Goal: Transaction & Acquisition: Purchase product/service

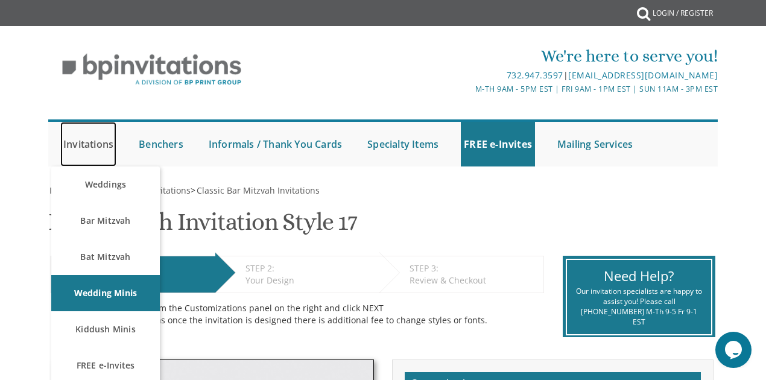
click at [109, 147] on link "Invitations" at bounding box center [88, 144] width 56 height 45
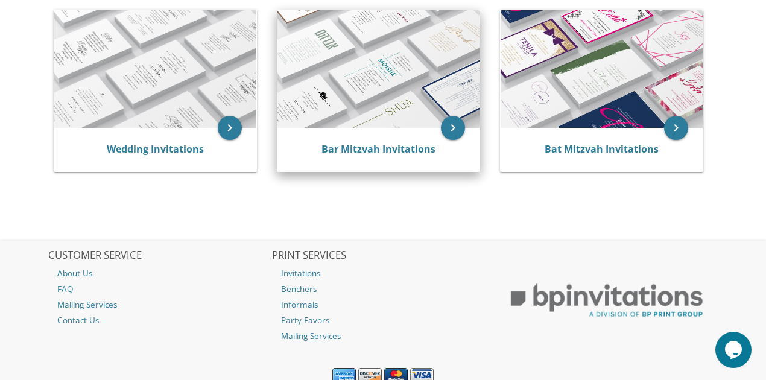
scroll to position [281, 0]
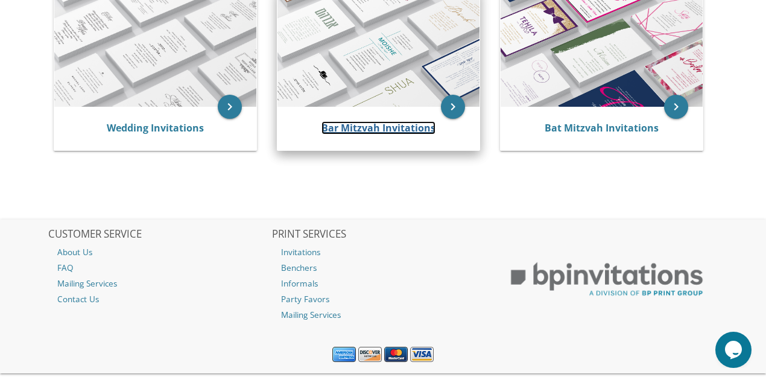
click at [359, 126] on link "Bar Mitzvah Invitations" at bounding box center [378, 127] width 114 height 13
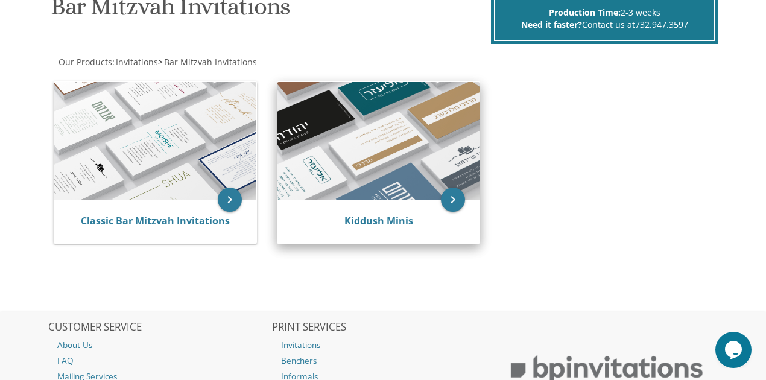
scroll to position [281, 0]
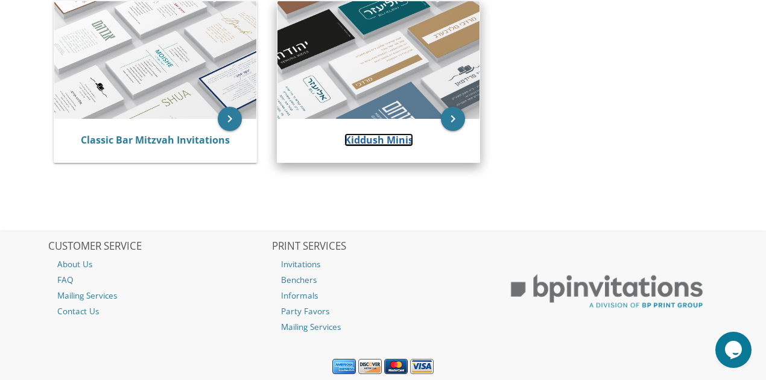
click at [385, 141] on link "Kiddush Minis" at bounding box center [378, 139] width 69 height 13
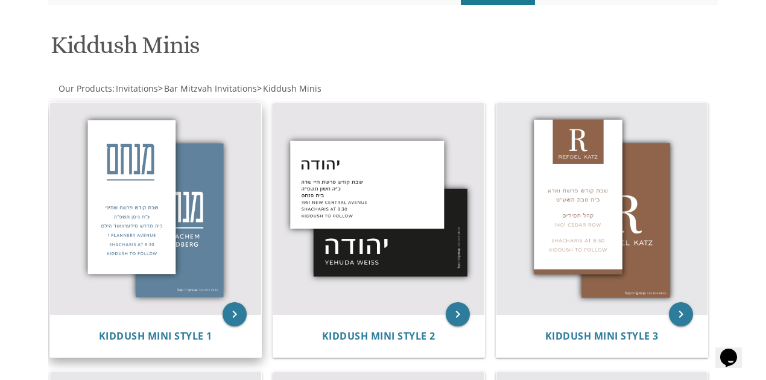
scroll to position [160, 0]
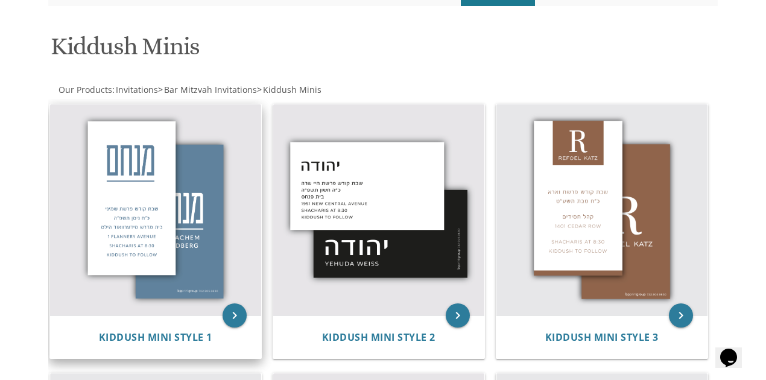
click at [163, 195] on img at bounding box center [155, 209] width 211 height 211
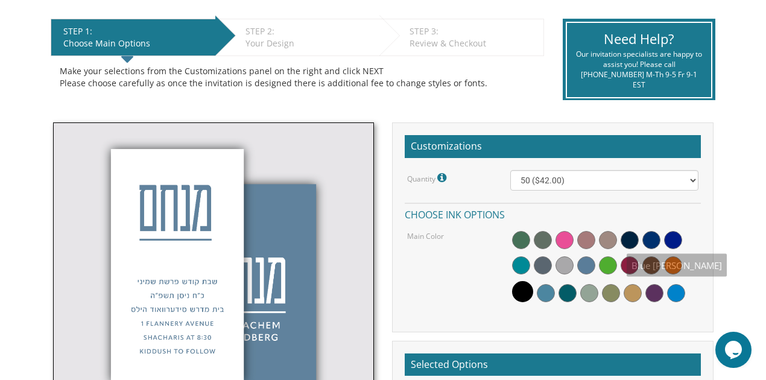
scroll to position [281, 0]
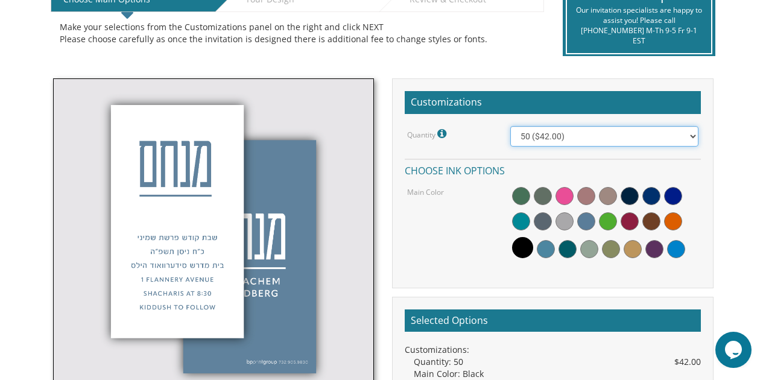
click at [573, 133] on select "50 ($42.00) 100 ($48.00) 150 ($54.00) 200 ($60.00) 250 ($66.00) 300 ($72.00)" at bounding box center [604, 136] width 188 height 20
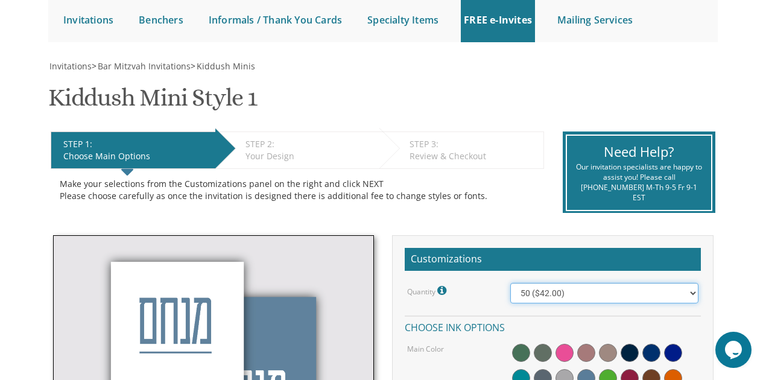
scroll to position [121, 0]
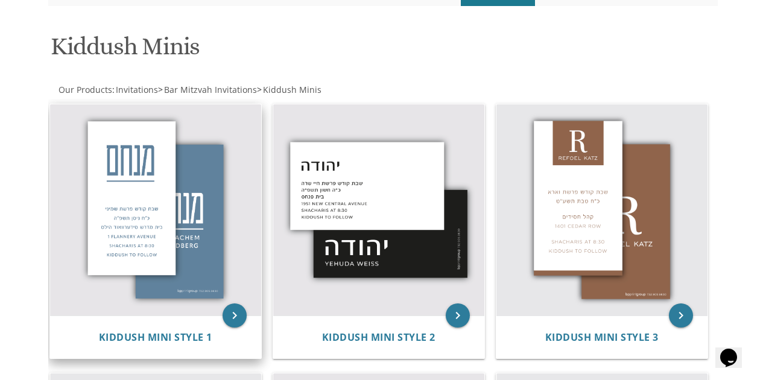
click at [205, 243] on img at bounding box center [155, 209] width 211 height 211
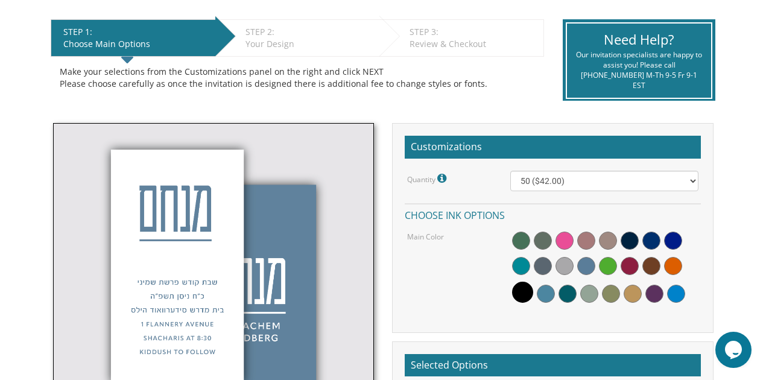
scroll to position [321, 0]
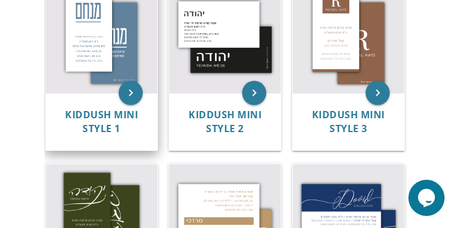
scroll to position [333, 0]
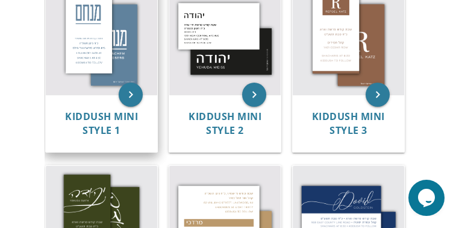
click at [93, 52] on img at bounding box center [102, 39] width 112 height 112
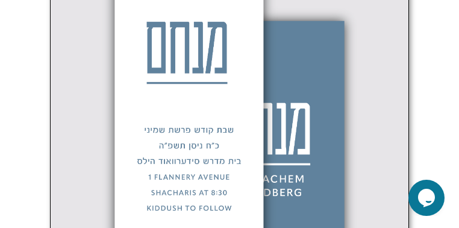
scroll to position [651, 0]
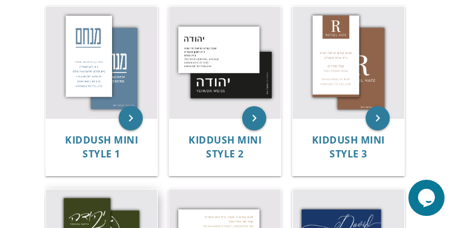
scroll to position [309, 0]
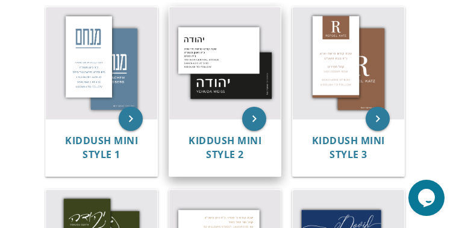
click at [209, 75] on img at bounding box center [225, 63] width 112 height 112
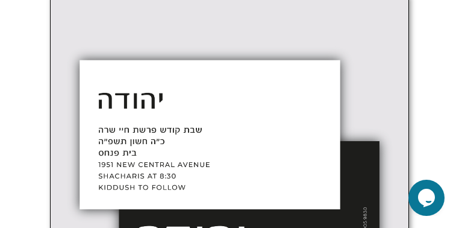
scroll to position [627, 0]
